Goal: Task Accomplishment & Management: Manage account settings

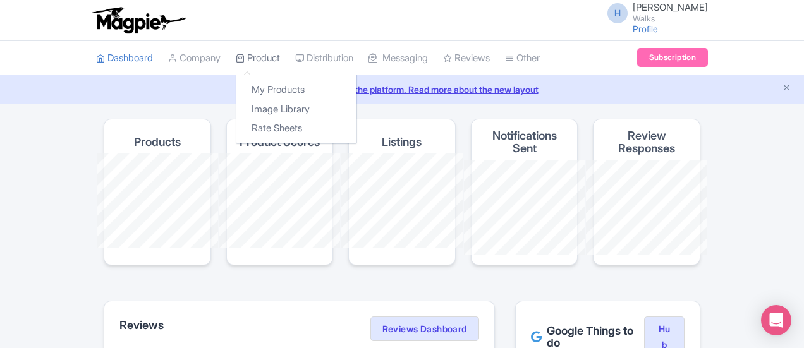
click at [236, 52] on link "Product" at bounding box center [258, 58] width 44 height 35
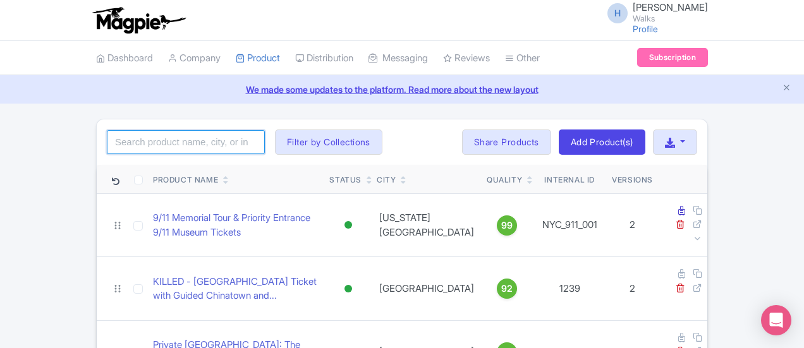
click at [109, 136] on input "search" at bounding box center [186, 142] width 158 height 24
type input "san [PERSON_NAME]"
click button "Search" at bounding box center [0, 0] width 0 height 0
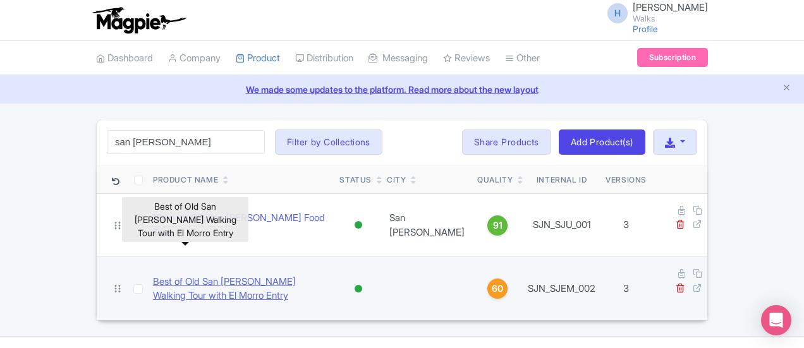
click at [235, 275] on link "Best of Old San [PERSON_NAME] Walking Tour with El Morro Entry" at bounding box center [241, 289] width 176 height 28
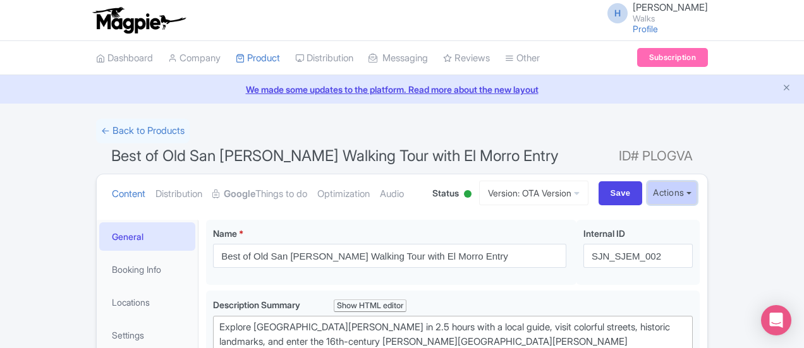
click at [697, 186] on button "Actions" at bounding box center [672, 192] width 50 height 23
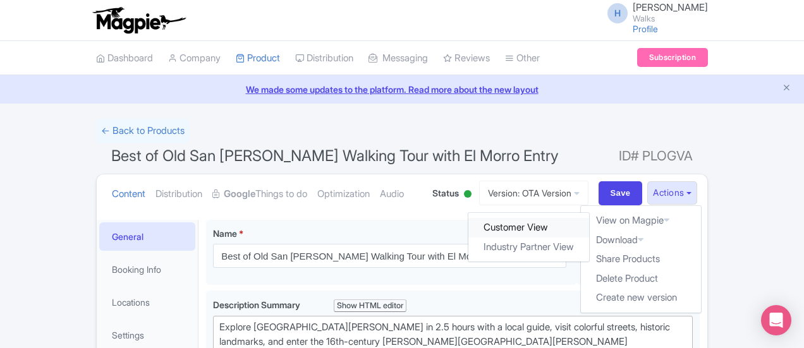
click at [590, 228] on link "Customer View" at bounding box center [529, 228] width 121 height 20
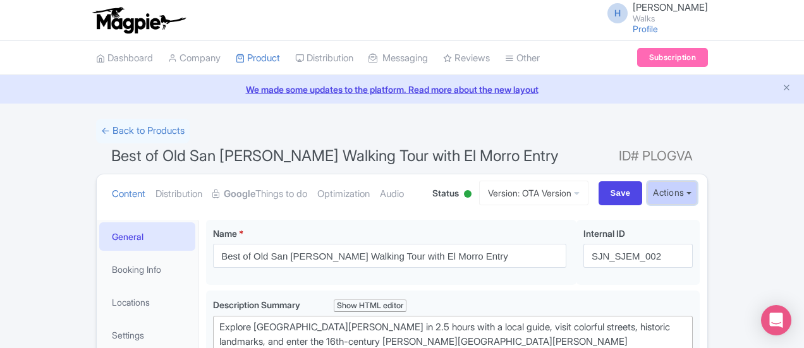
click at [697, 190] on button "Actions" at bounding box center [672, 192] width 50 height 23
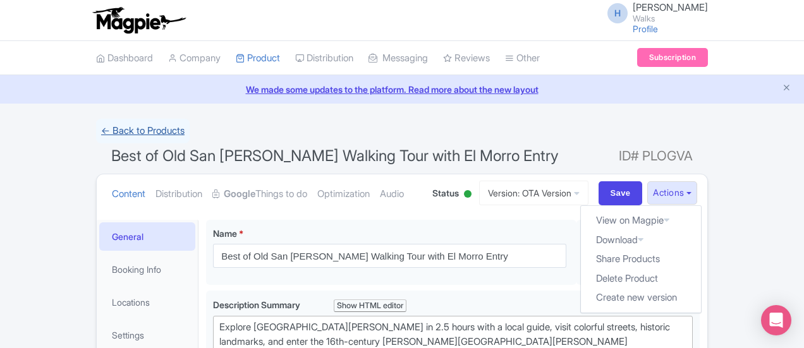
click at [96, 127] on link "← Back to Products" at bounding box center [143, 131] width 94 height 25
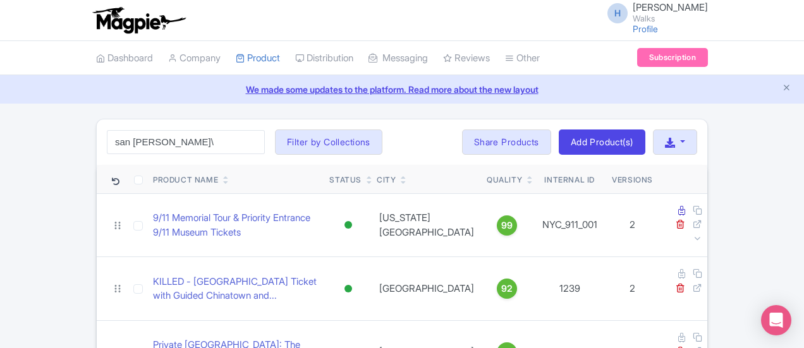
click button "Search" at bounding box center [0, 0] width 0 height 0
type input "san [PERSON_NAME]"
click button "Search" at bounding box center [0, 0] width 0 height 0
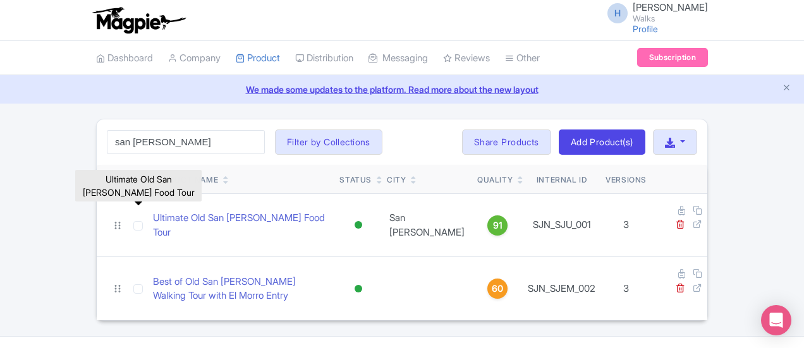
click at [202, 217] on link "Ultimate Old San [PERSON_NAME] Food Tour" at bounding box center [241, 225] width 176 height 28
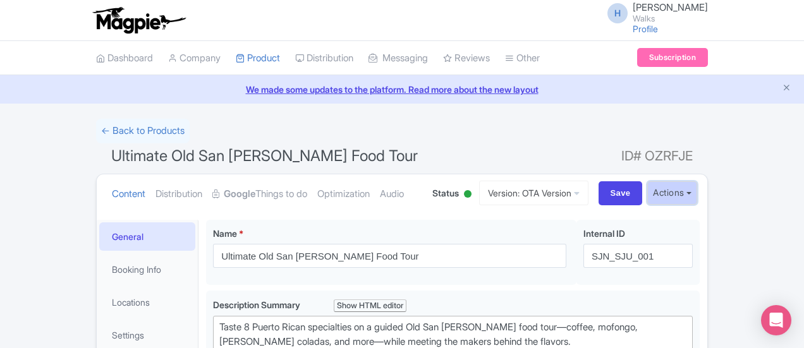
click at [697, 191] on button "Actions" at bounding box center [672, 192] width 50 height 23
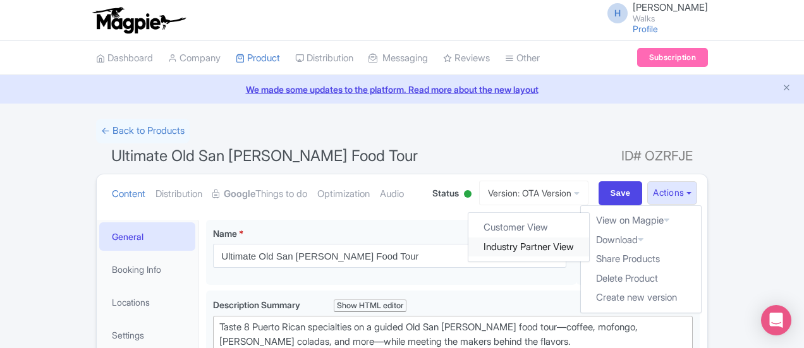
click at [590, 244] on link "Industry Partner View" at bounding box center [529, 248] width 121 height 20
